Goal: Information Seeking & Learning: Learn about a topic

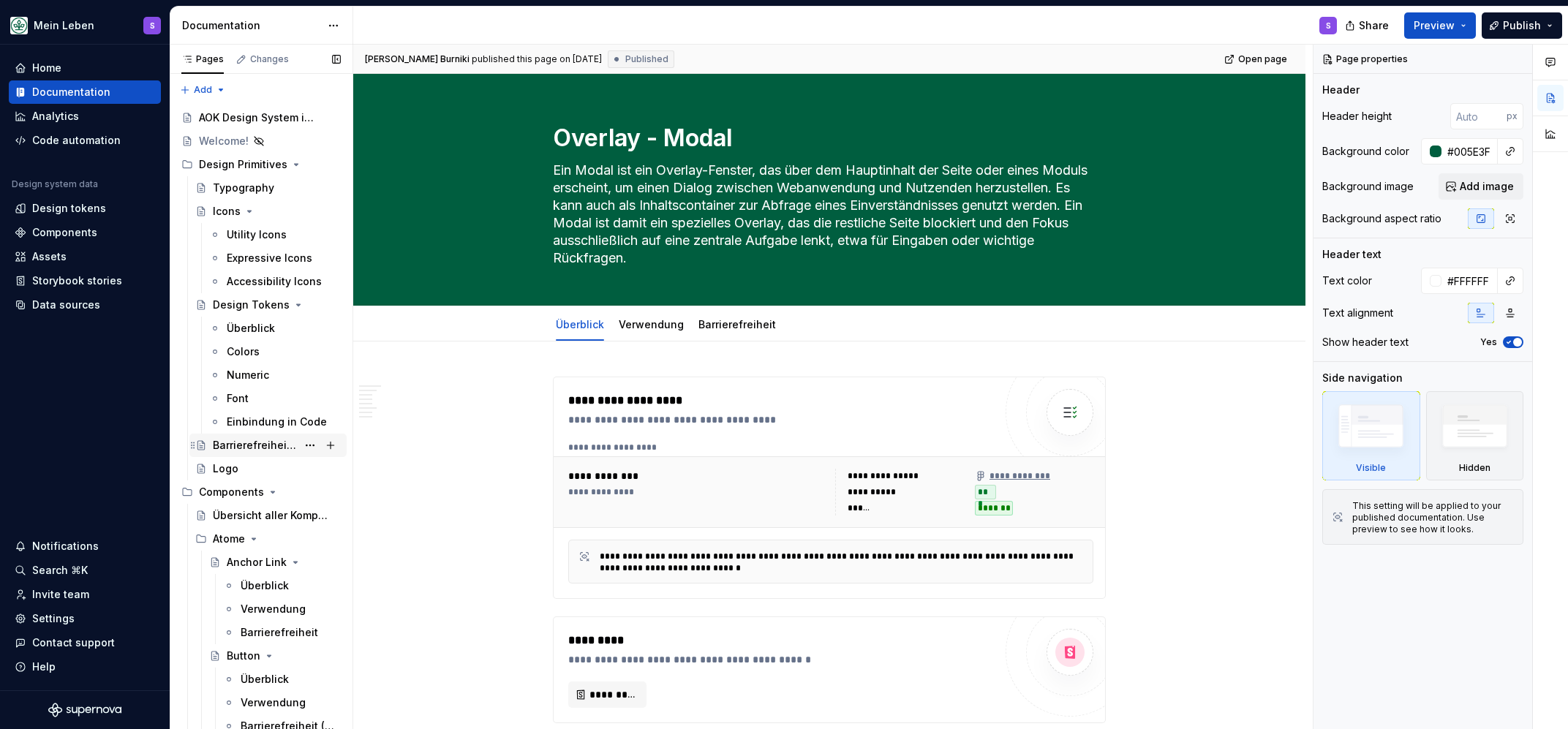
click at [251, 449] on div "Barrierefreiheit Guidelines" at bounding box center [254, 445] width 84 height 15
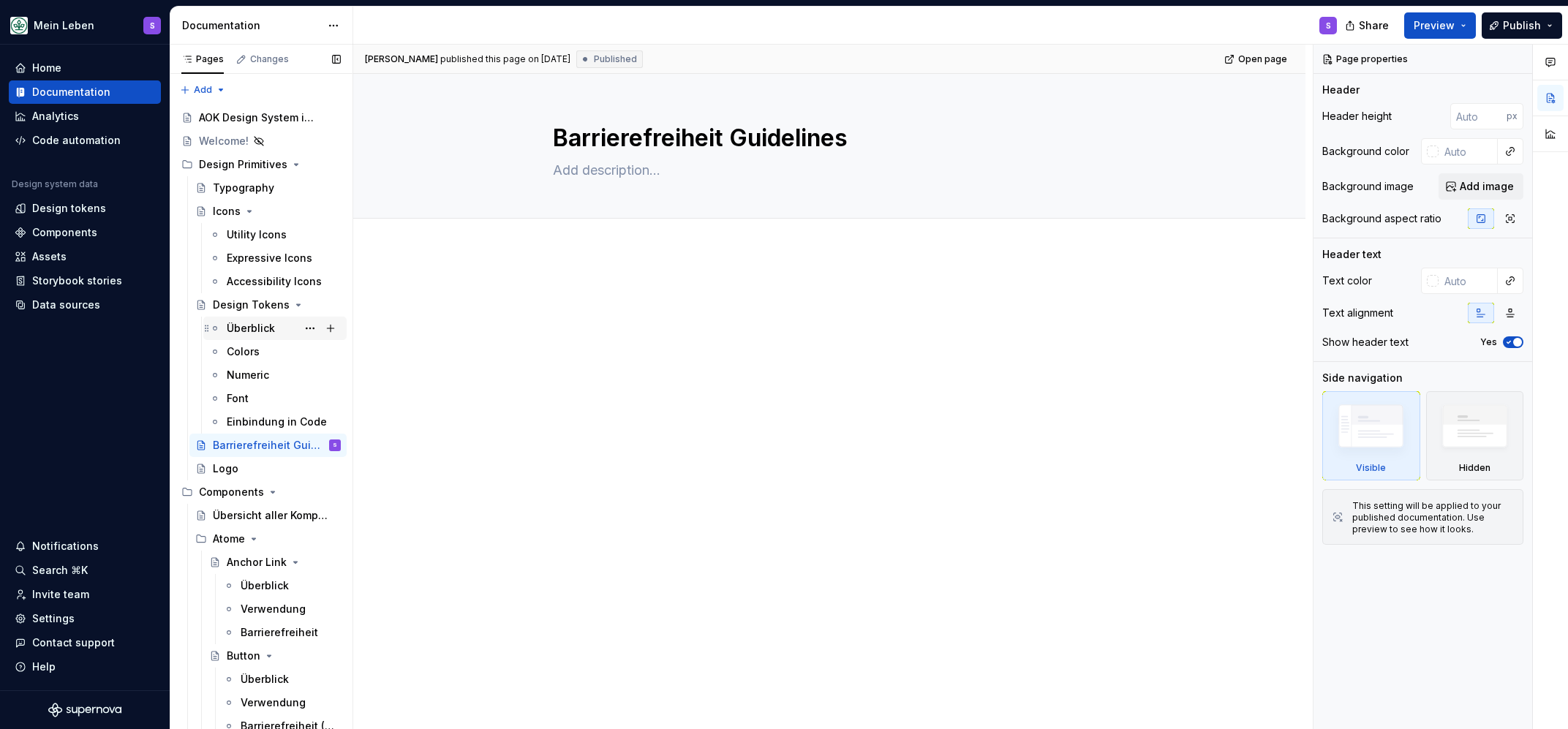
click at [251, 323] on div "Überblick" at bounding box center [251, 328] width 48 height 15
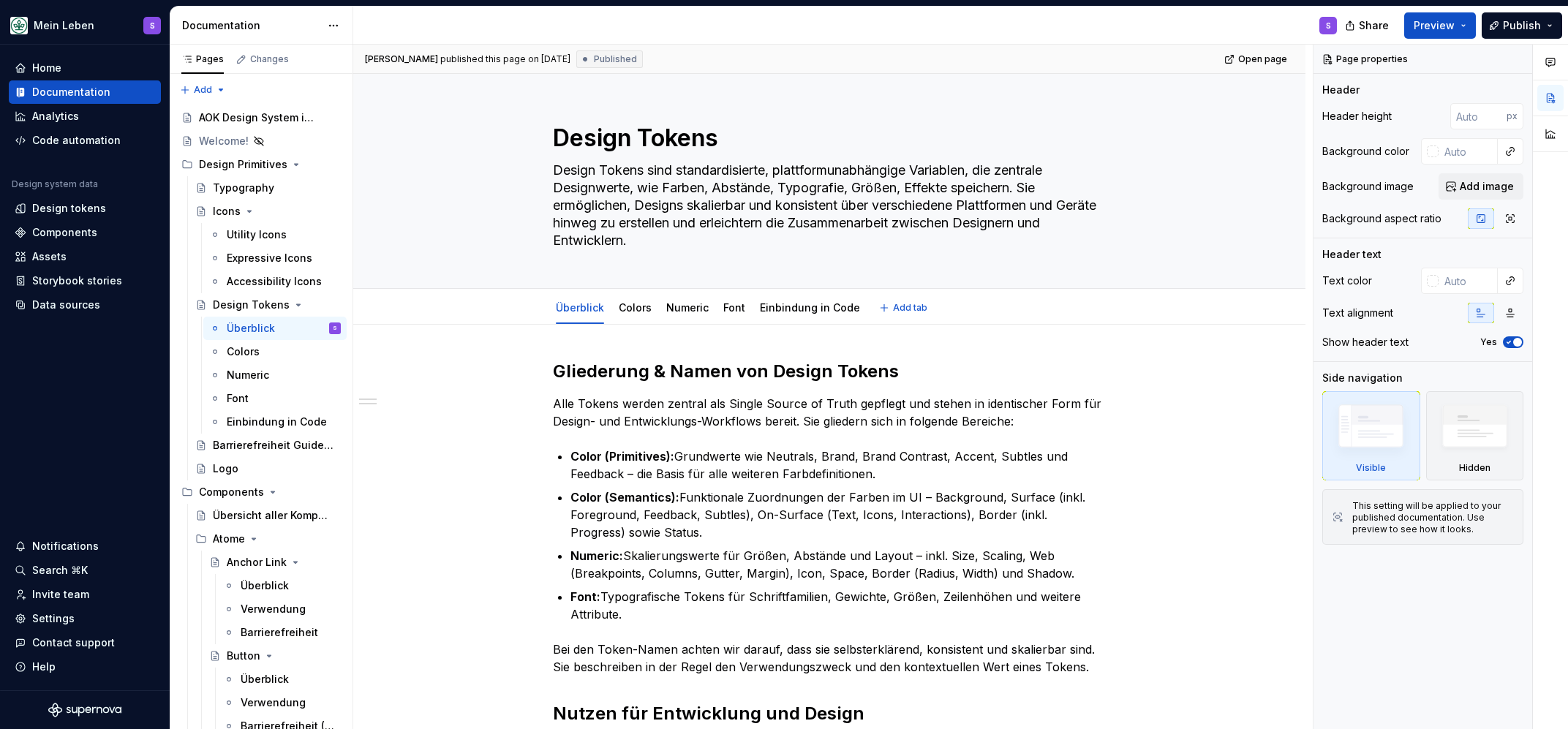
type textarea "*"
click at [223, 112] on div "AOK Design System in Arbeit" at bounding box center [247, 117] width 98 height 15
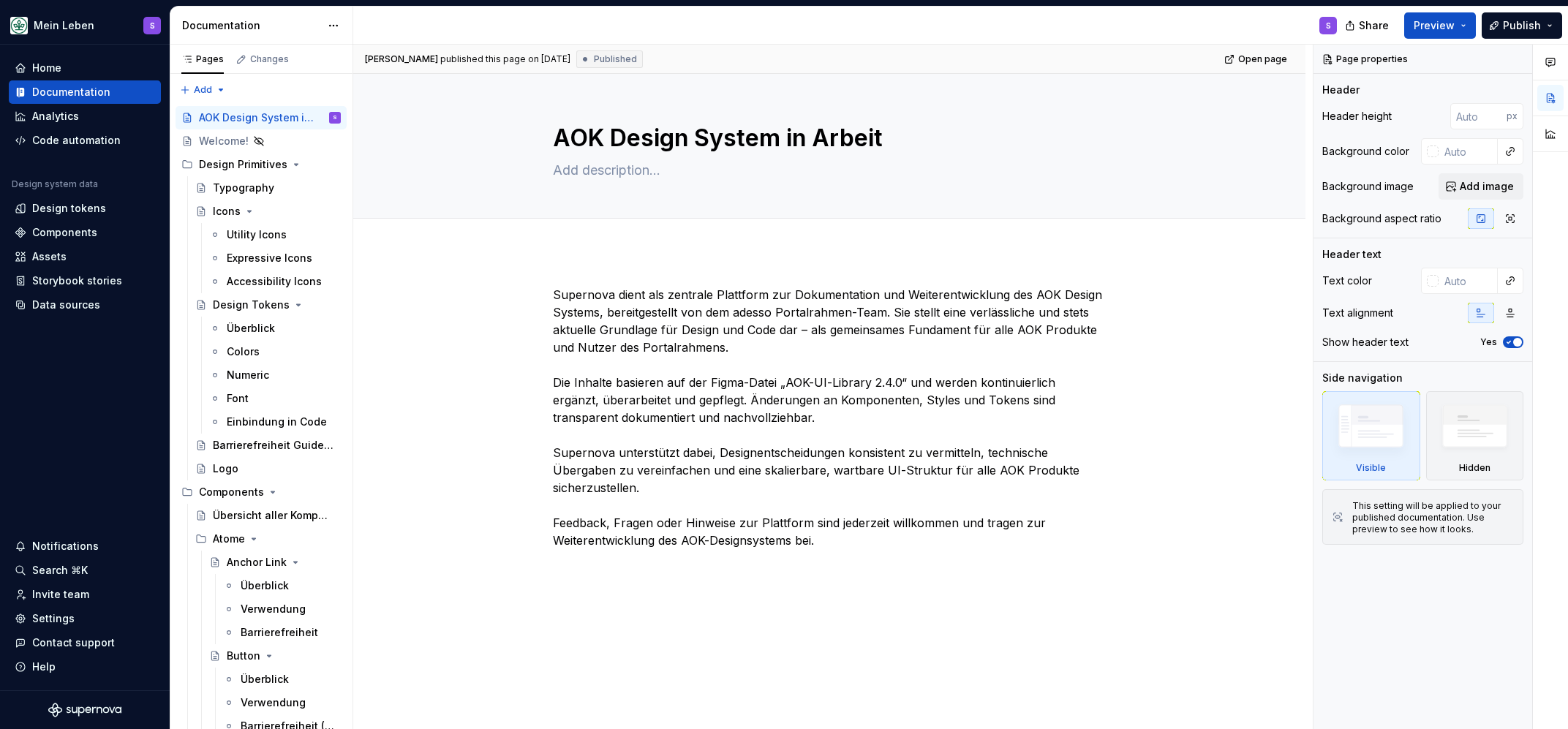
type textarea "*"
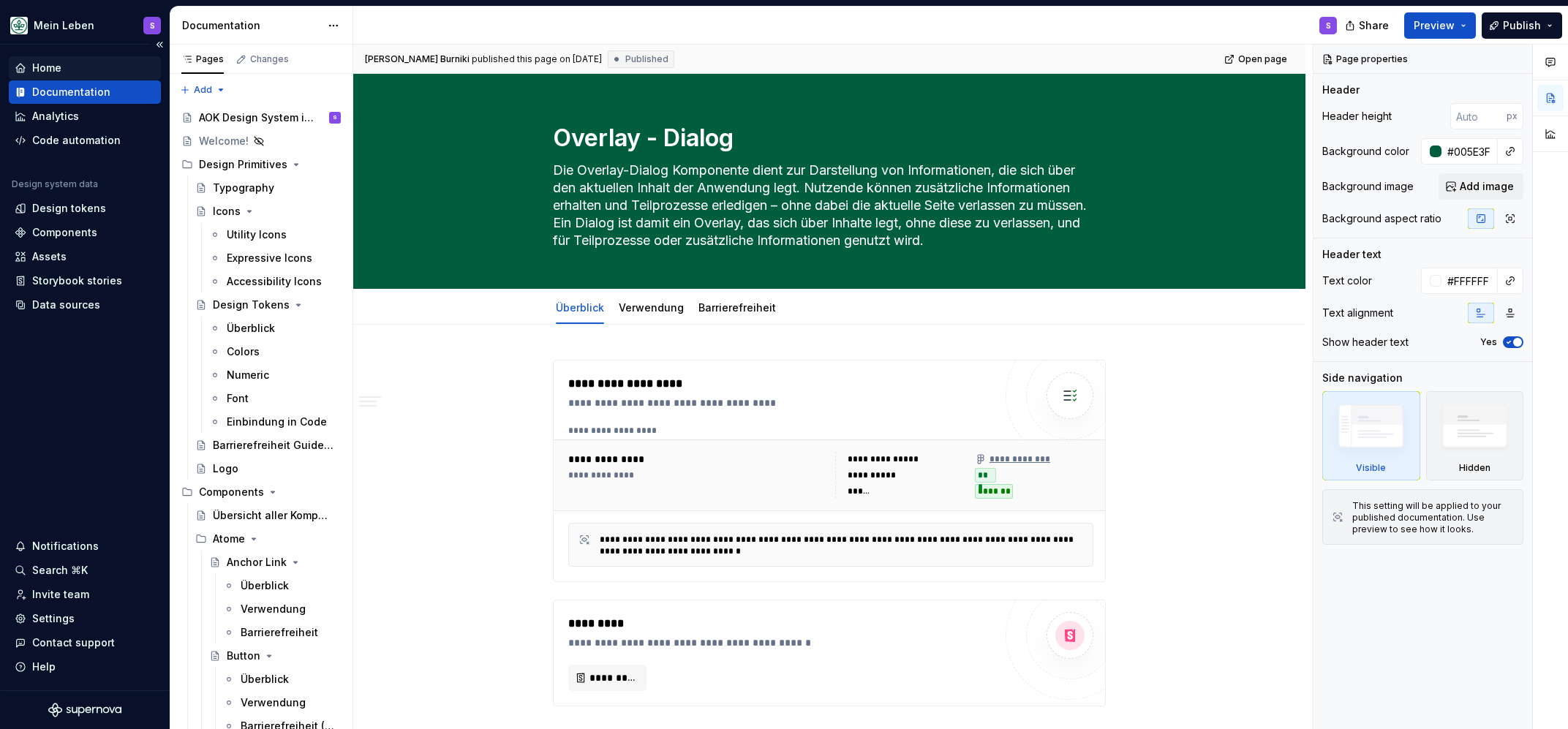
click at [43, 71] on div "Home" at bounding box center [46, 68] width 29 height 15
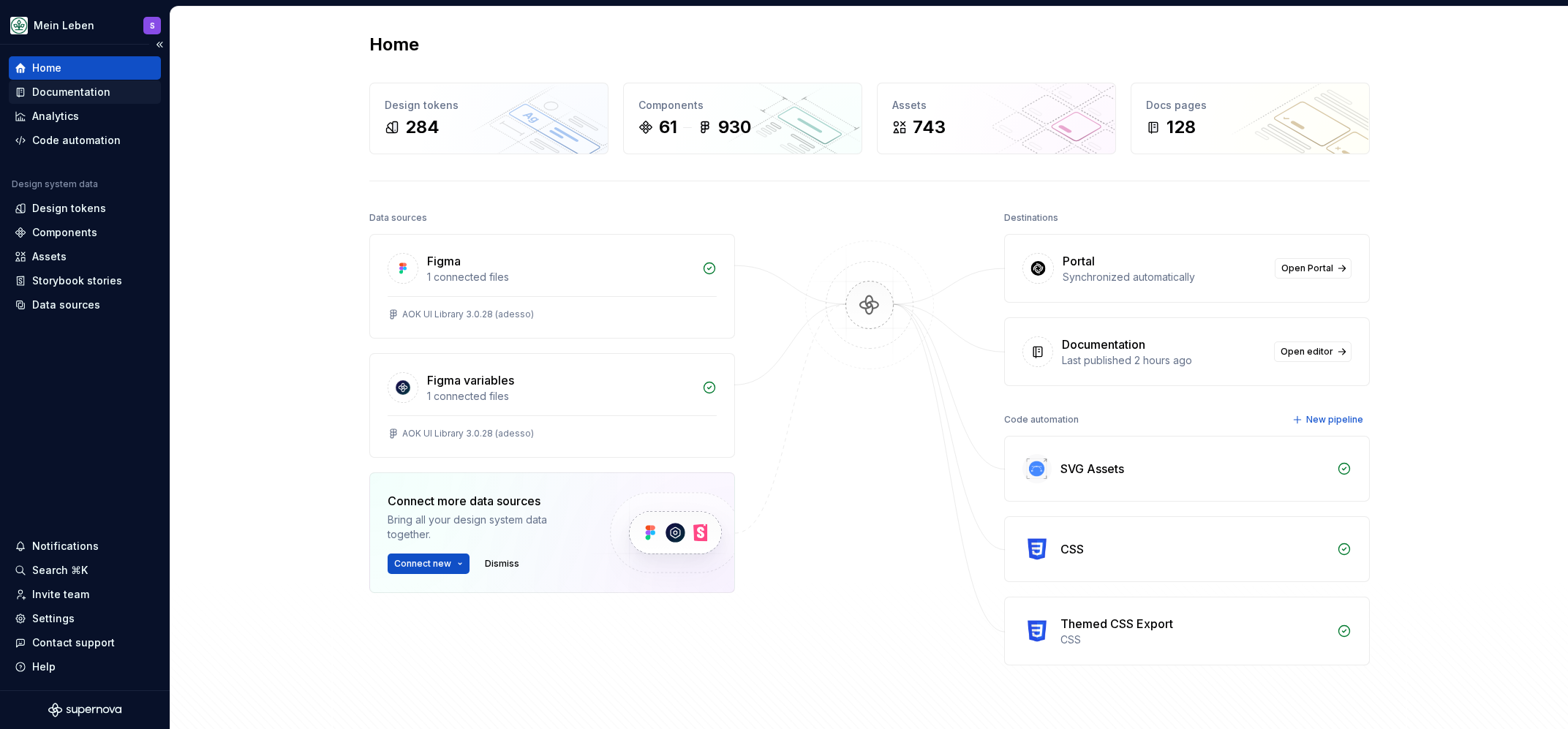
click at [96, 94] on div "Documentation" at bounding box center [71, 92] width 78 height 15
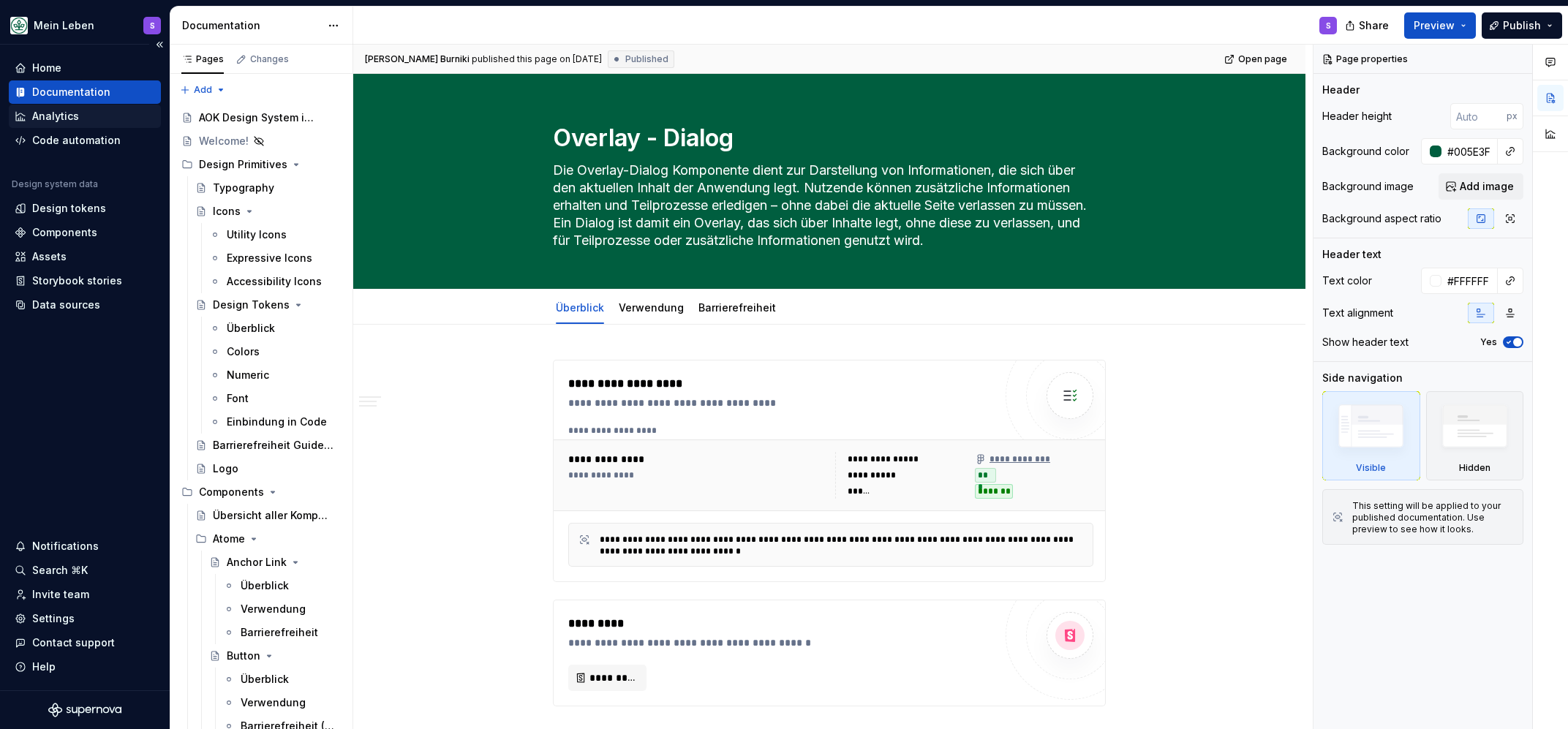
click at [68, 116] on div "Analytics" at bounding box center [55, 116] width 46 height 15
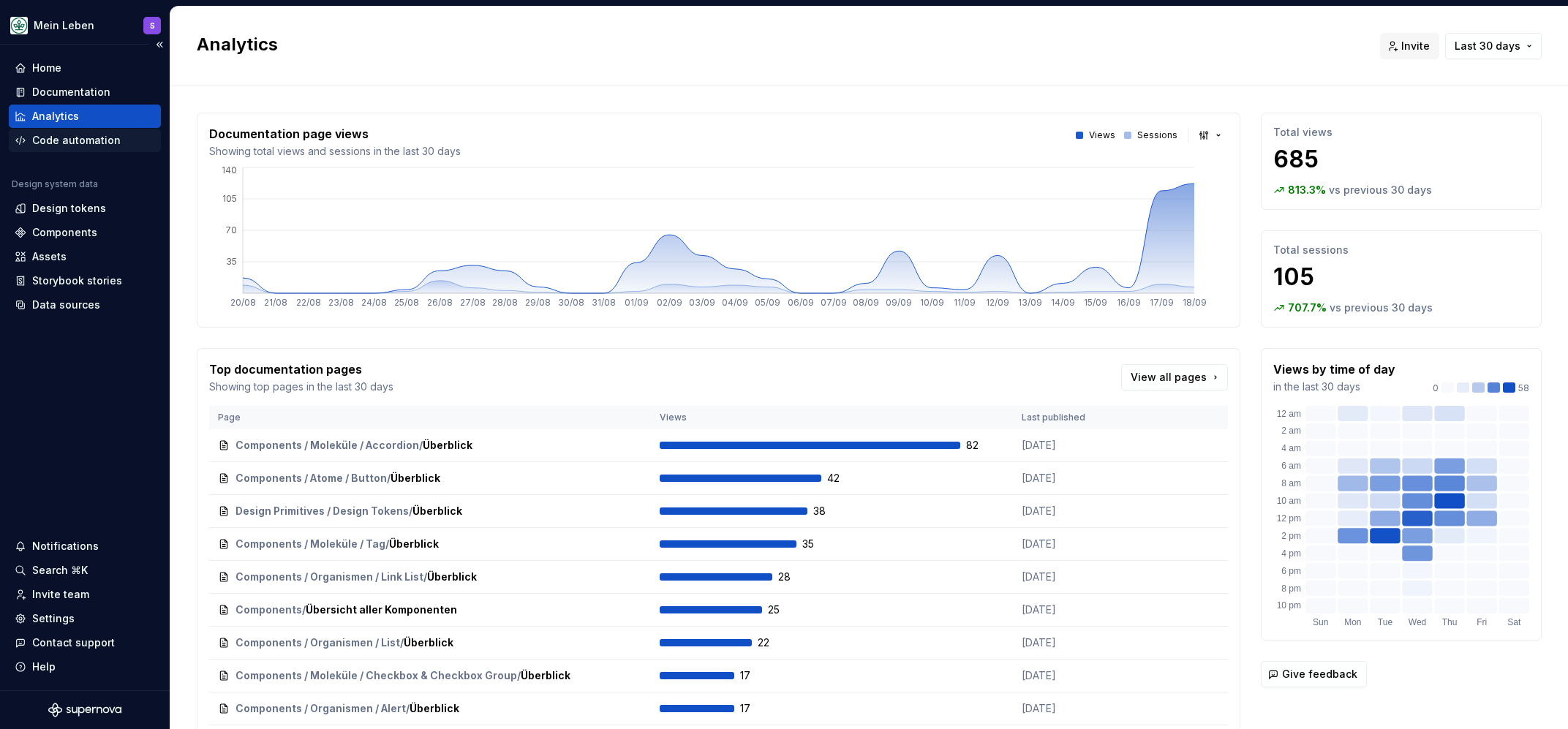
click at [86, 136] on div "Code automation" at bounding box center [76, 140] width 89 height 15
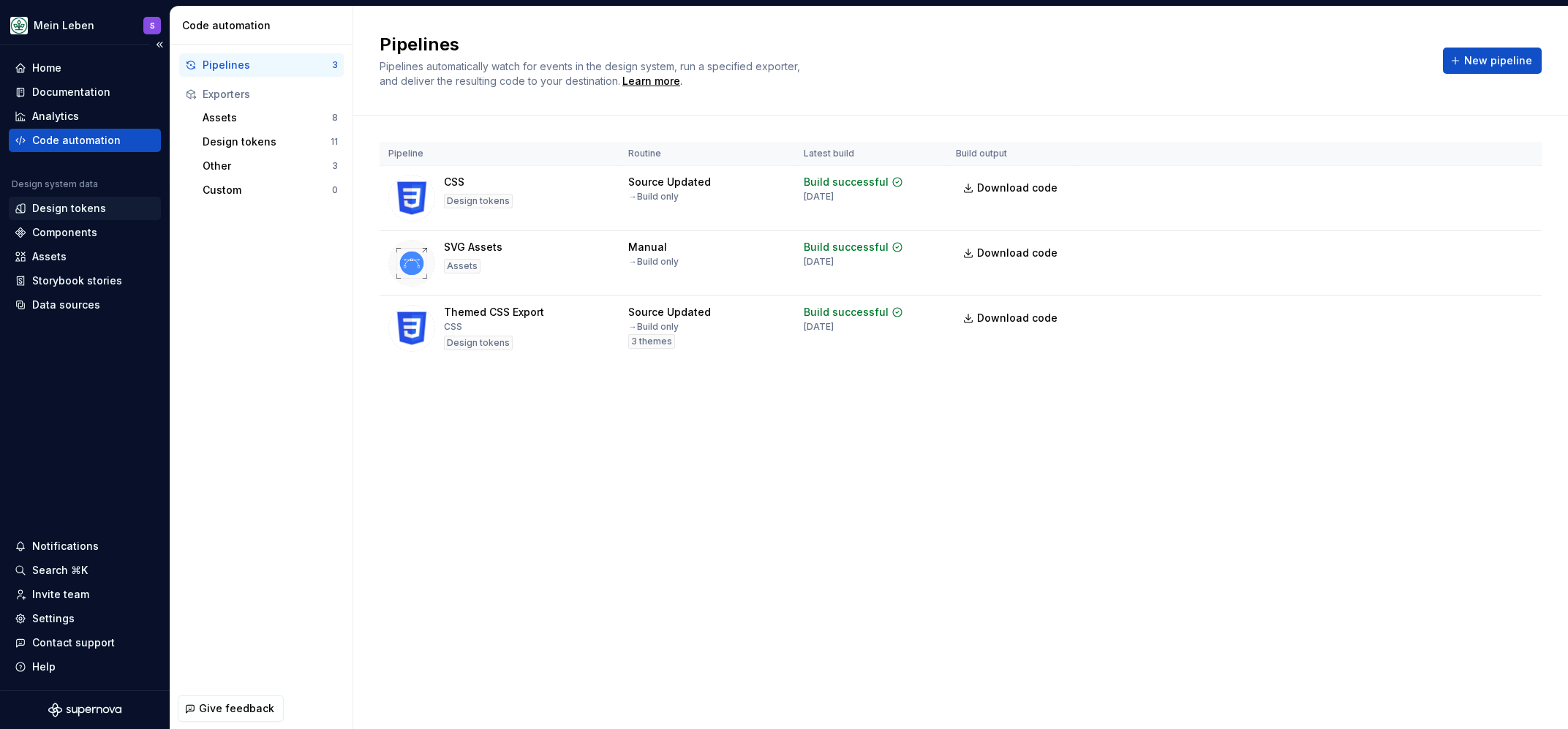
click at [53, 213] on div "Design tokens" at bounding box center [69, 208] width 73 height 15
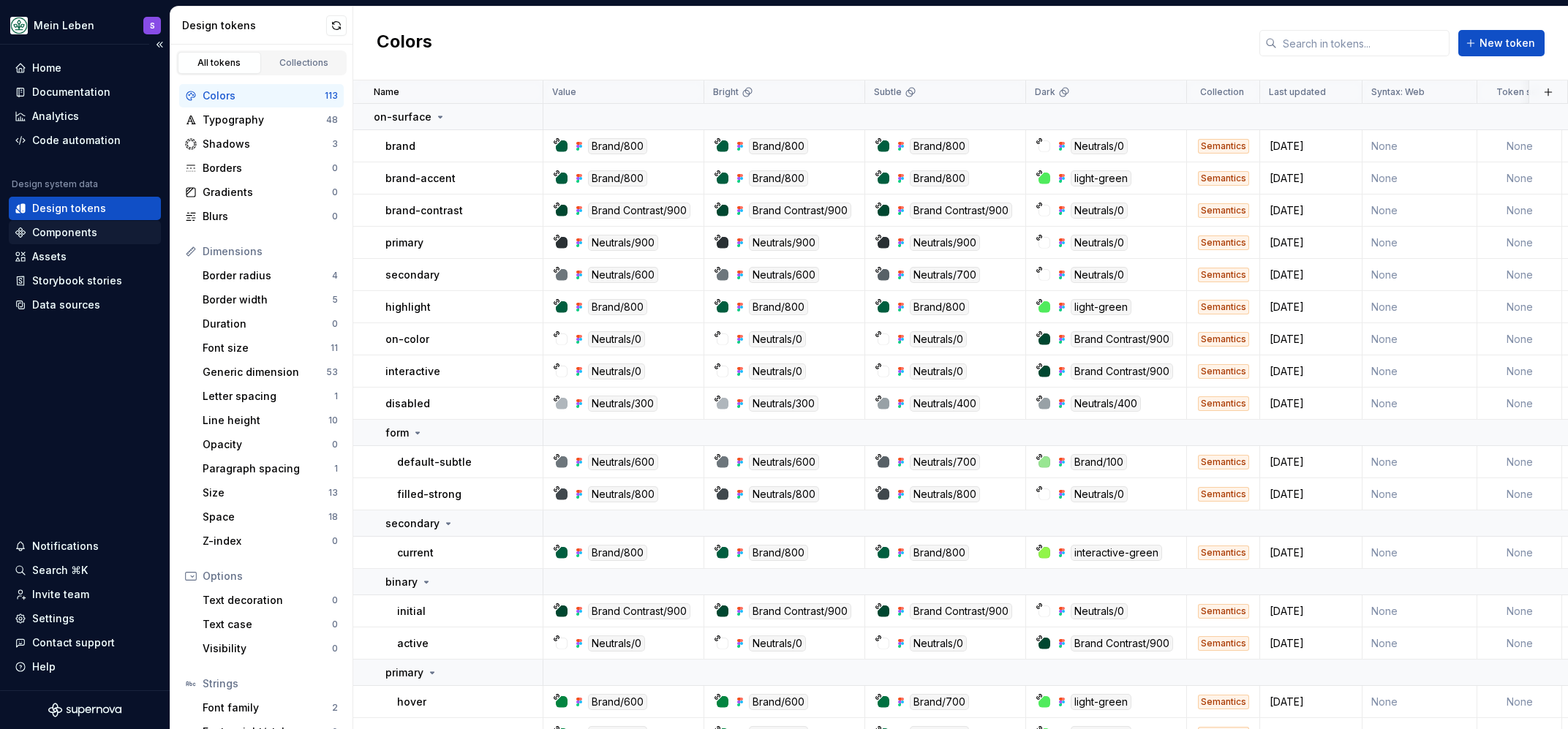
click at [56, 239] on div "Components" at bounding box center [64, 232] width 65 height 15
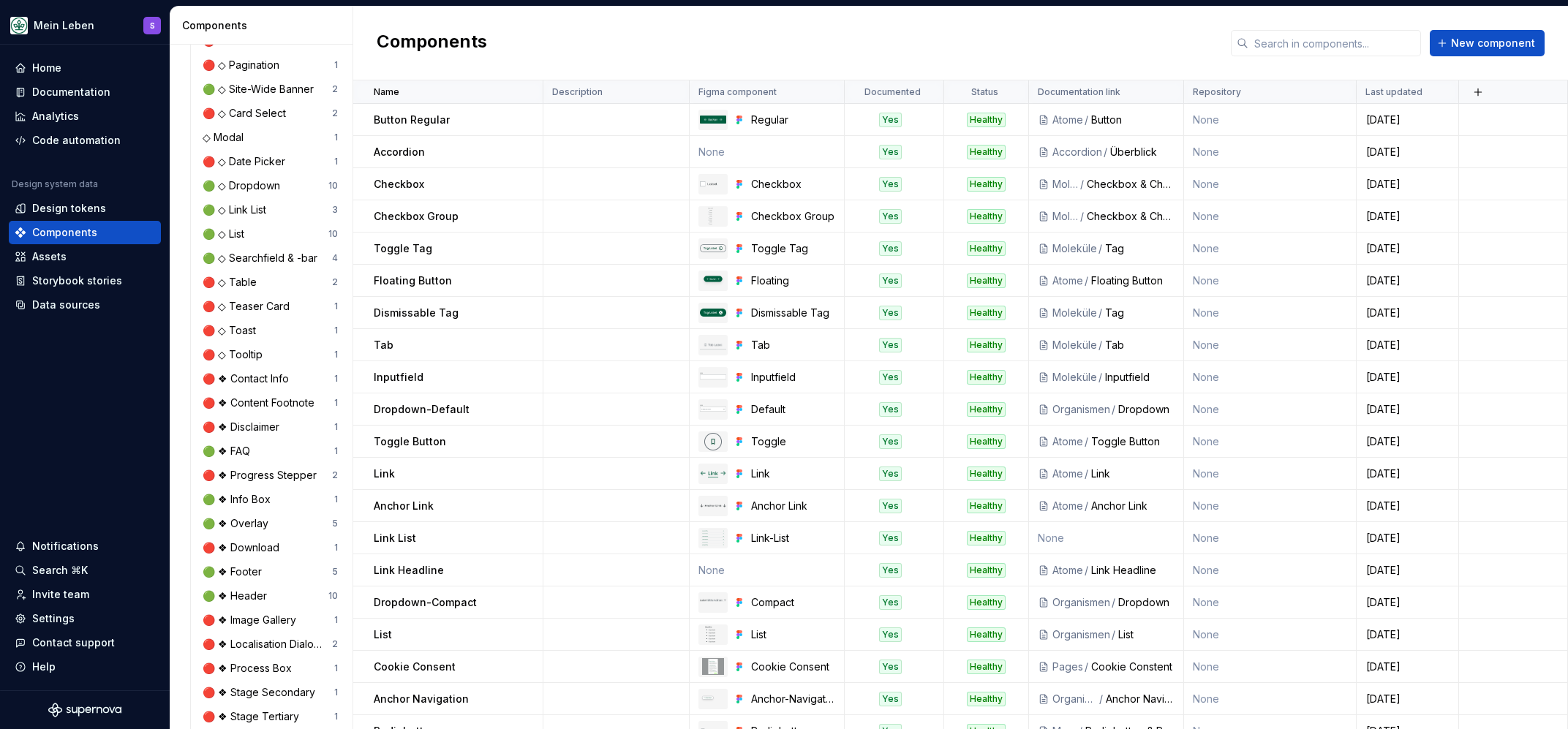
scroll to position [868, 0]
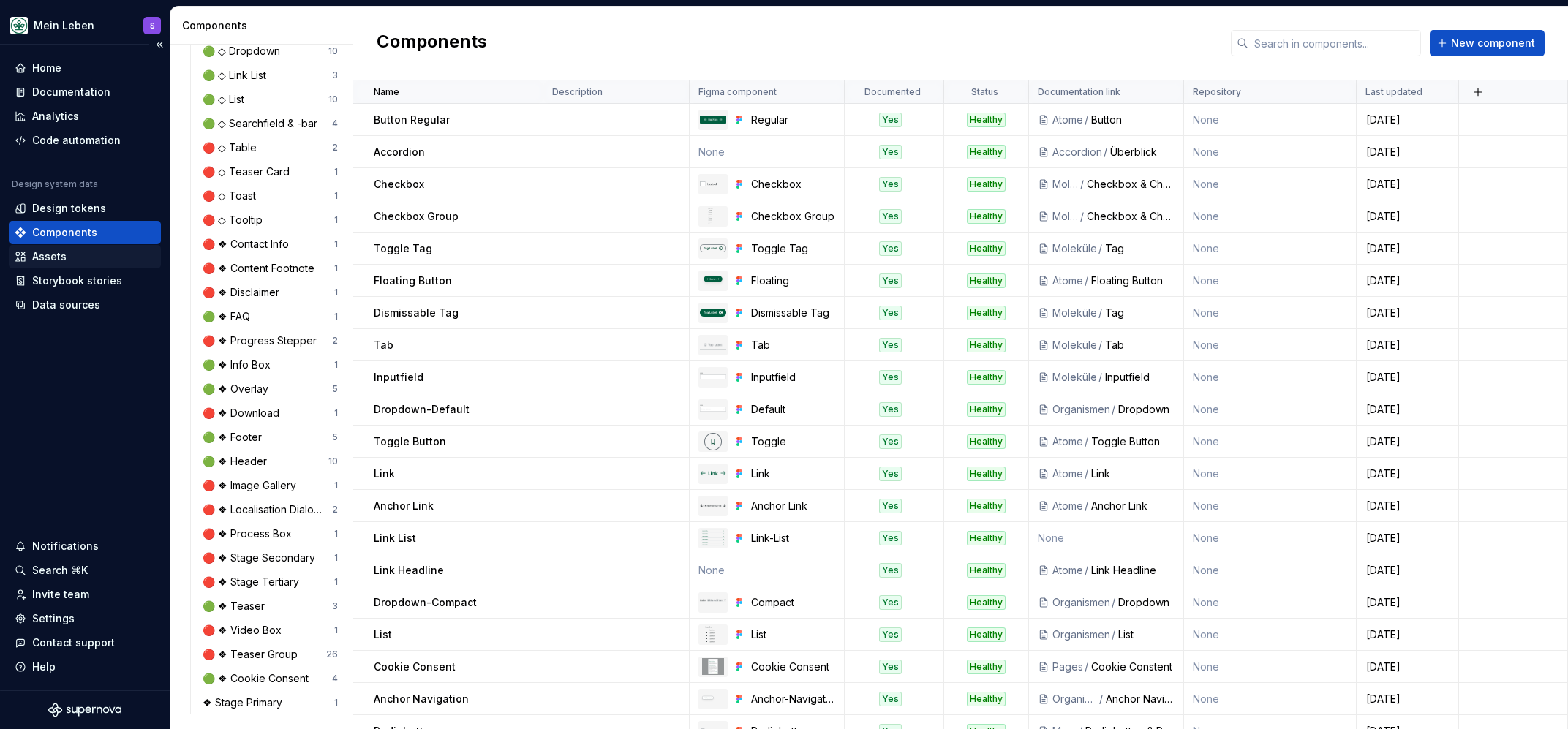
click at [63, 259] on div "Assets" at bounding box center [49, 256] width 35 height 15
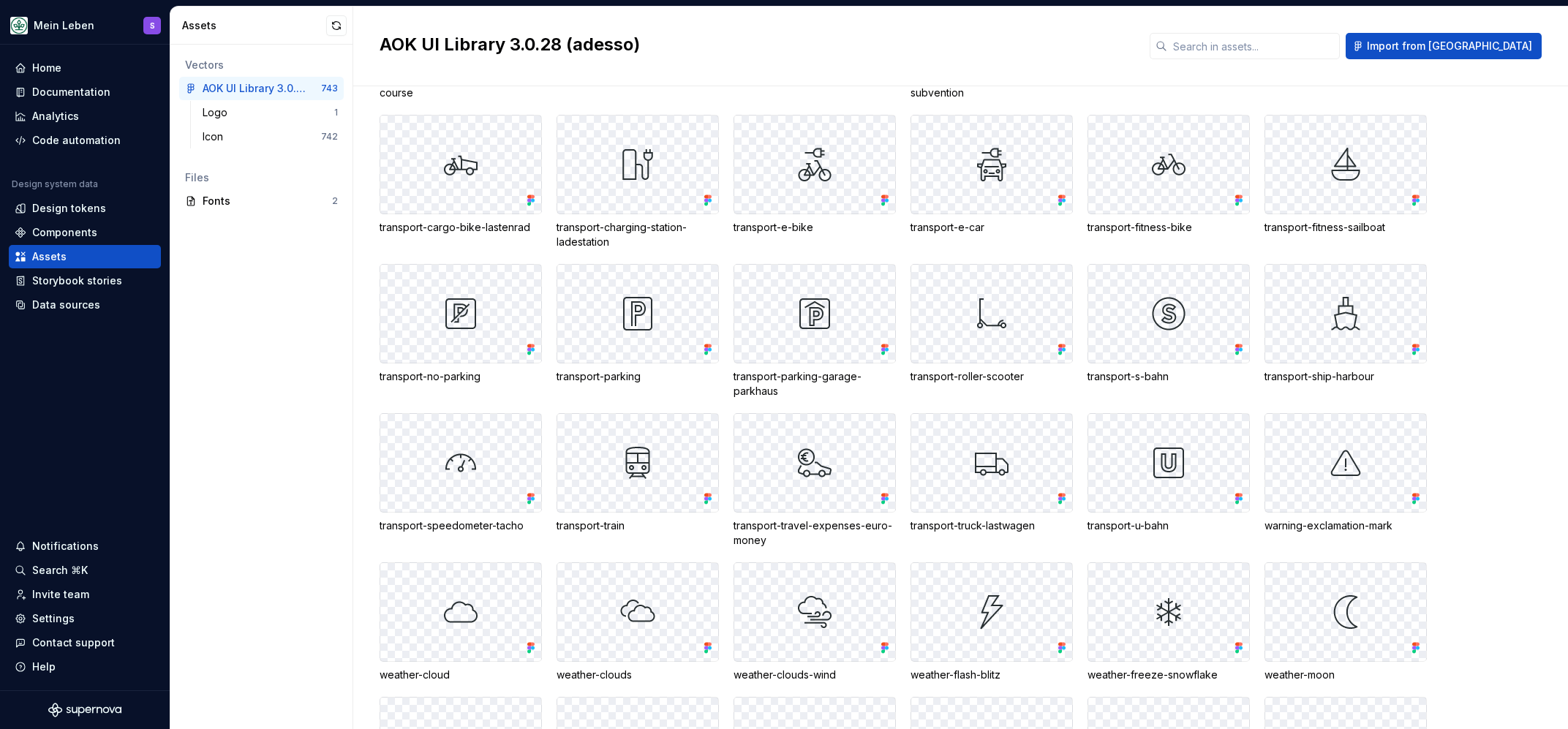
scroll to position [12315, 0]
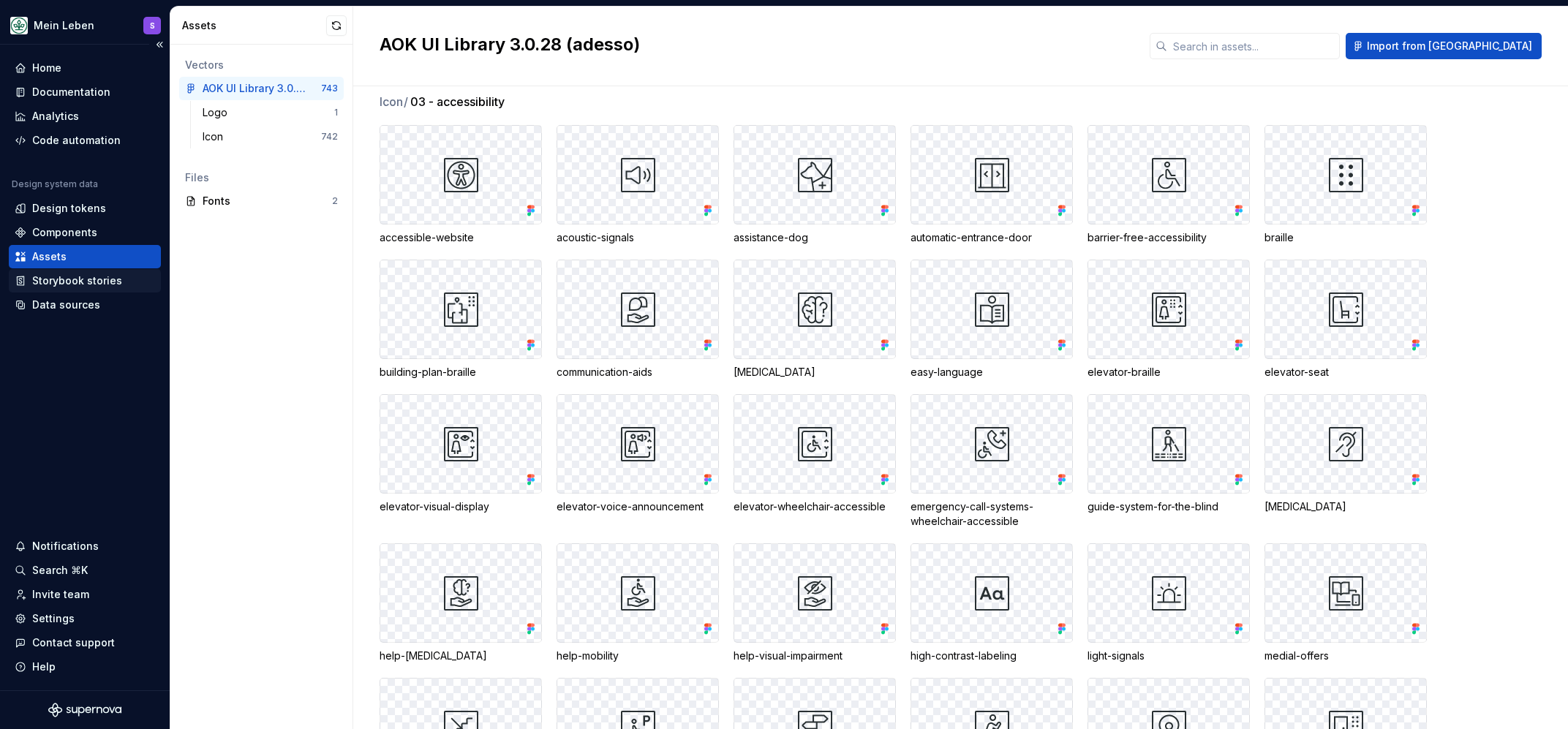
click at [65, 279] on div "Storybook stories" at bounding box center [76, 280] width 90 height 15
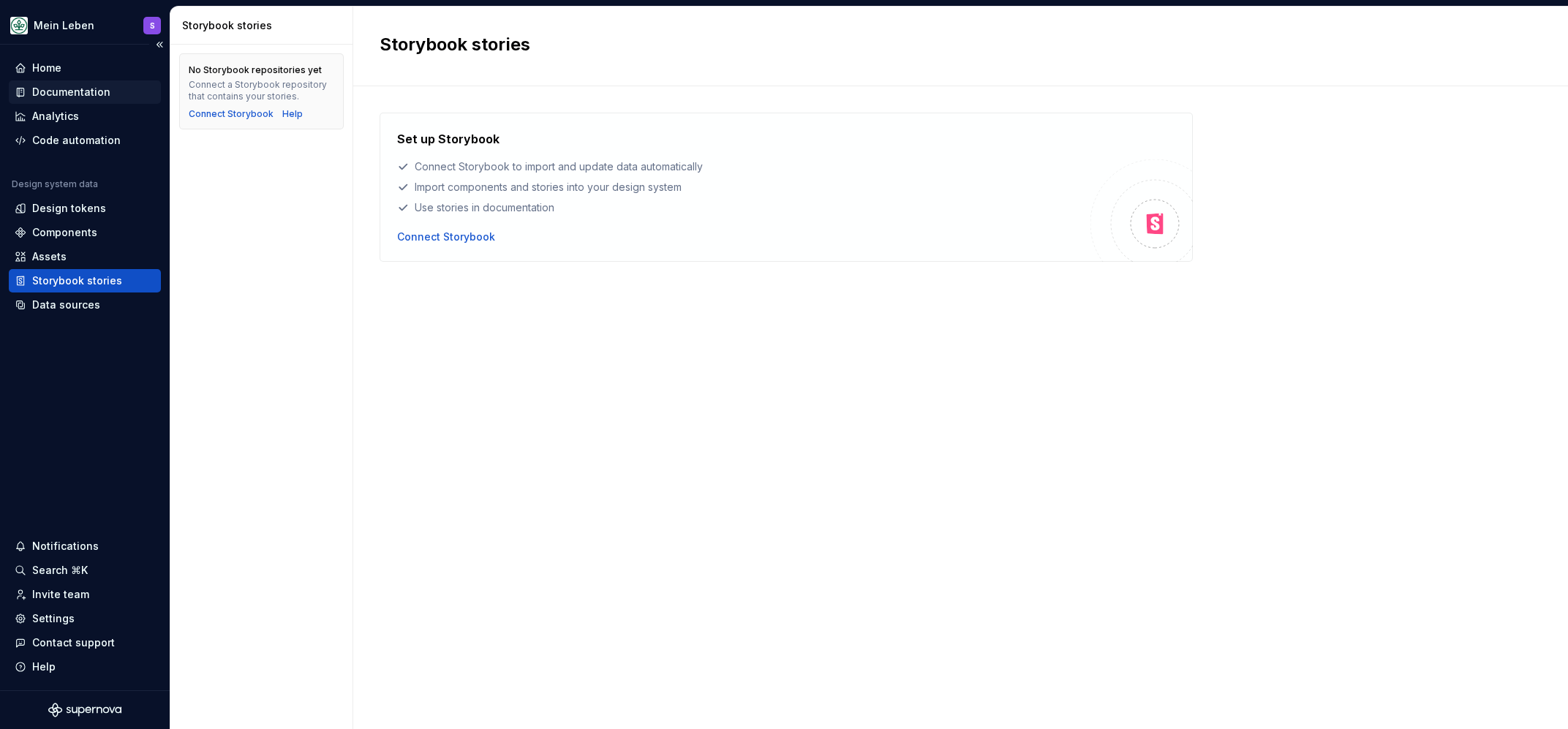
click at [69, 94] on div "Documentation" at bounding box center [71, 92] width 78 height 15
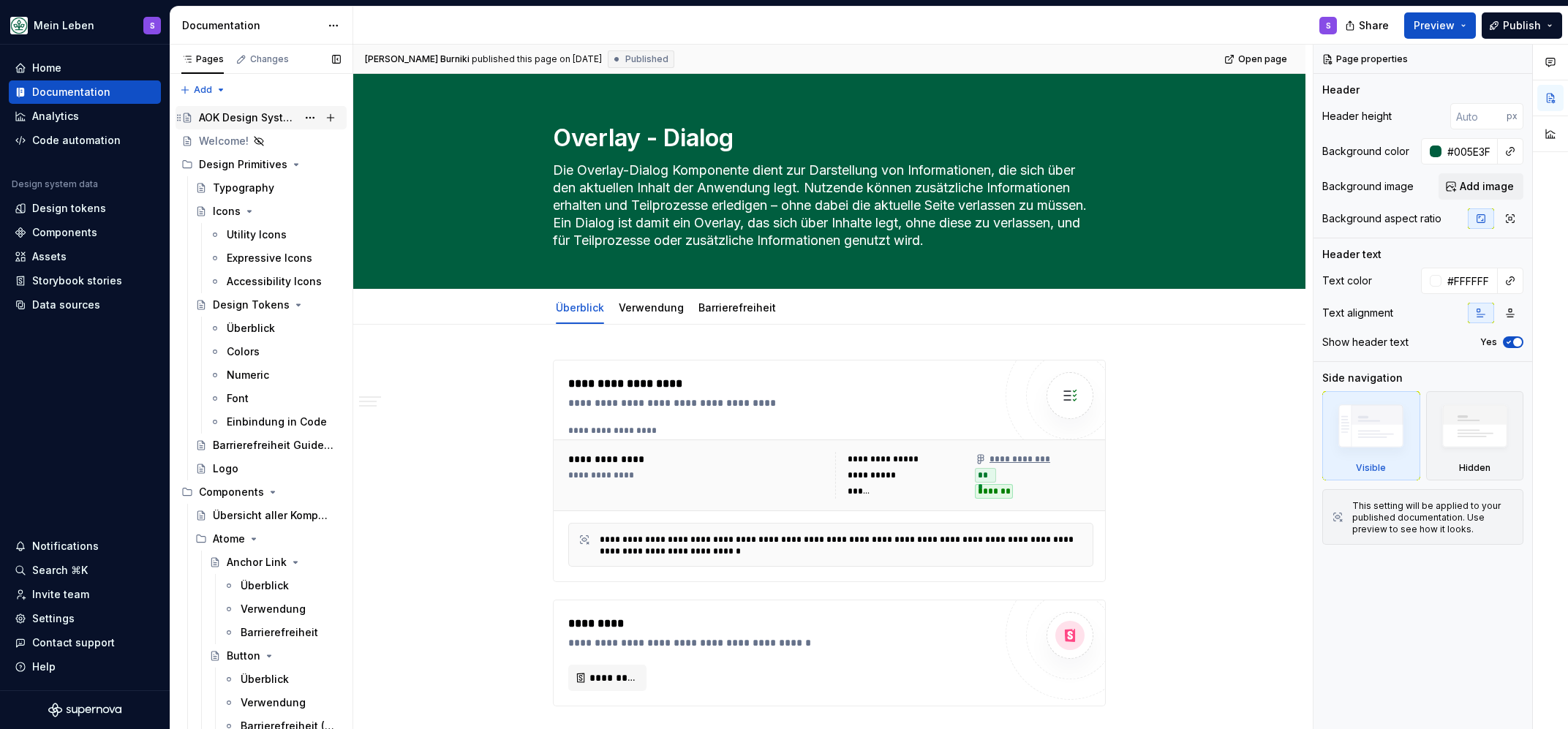
click at [244, 119] on div "AOK Design System in Arbeit" at bounding box center [247, 117] width 98 height 15
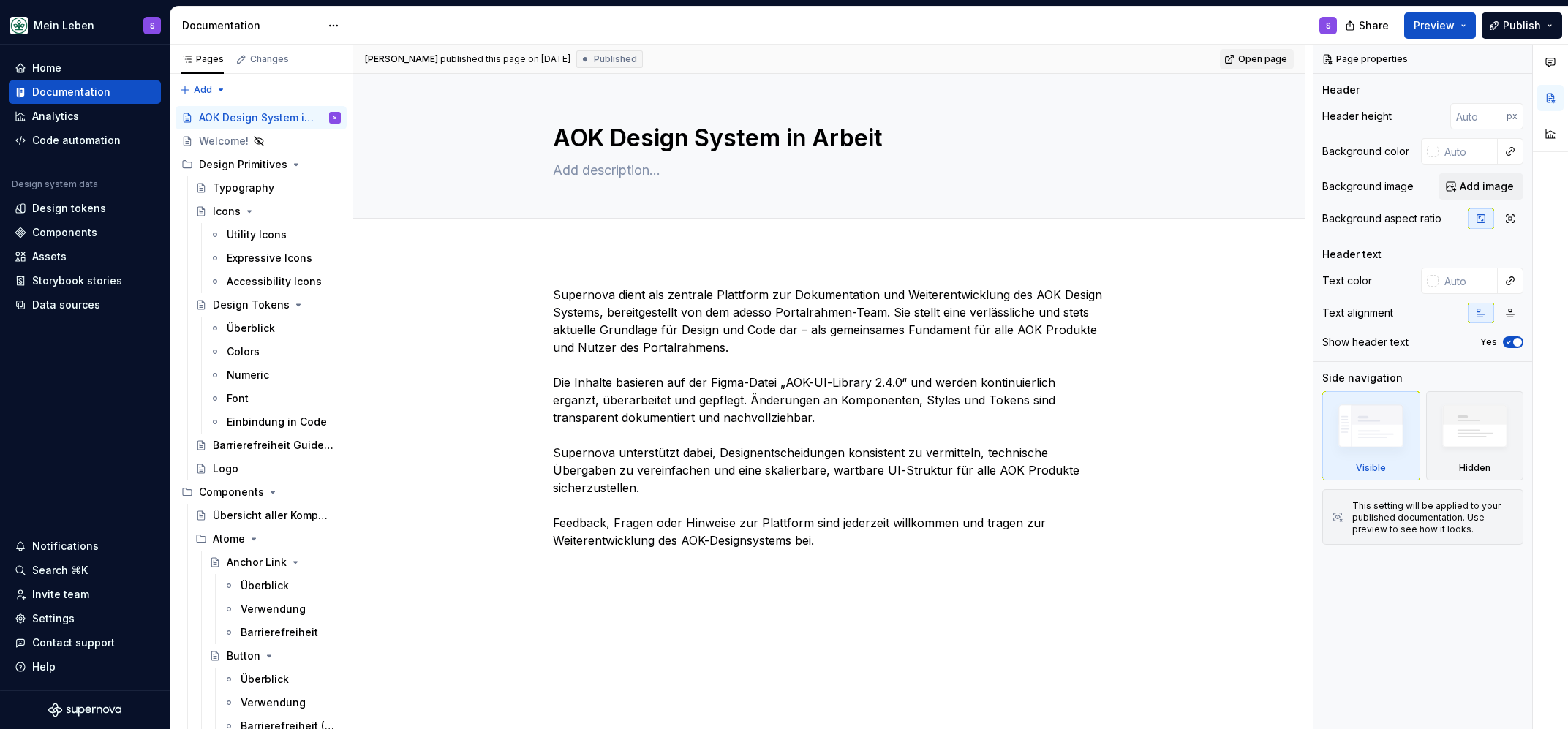
click at [1269, 60] on span "Open page" at bounding box center [1263, 59] width 49 height 12
type textarea "*"
